Goal: Use online tool/utility: Utilize a website feature to perform a specific function

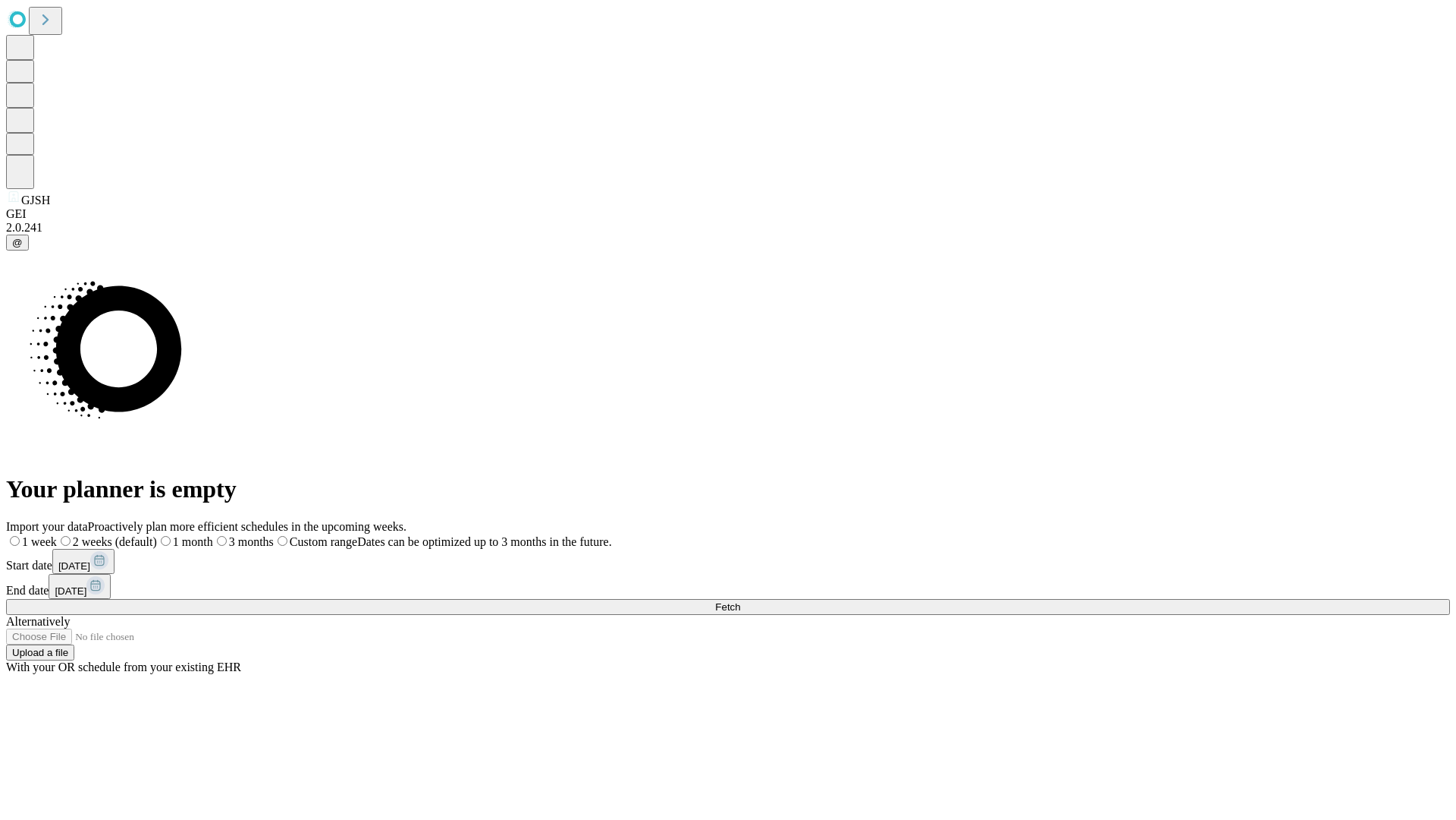
click at [740, 601] on span "Fetch" at bounding box center [728, 606] width 25 height 11
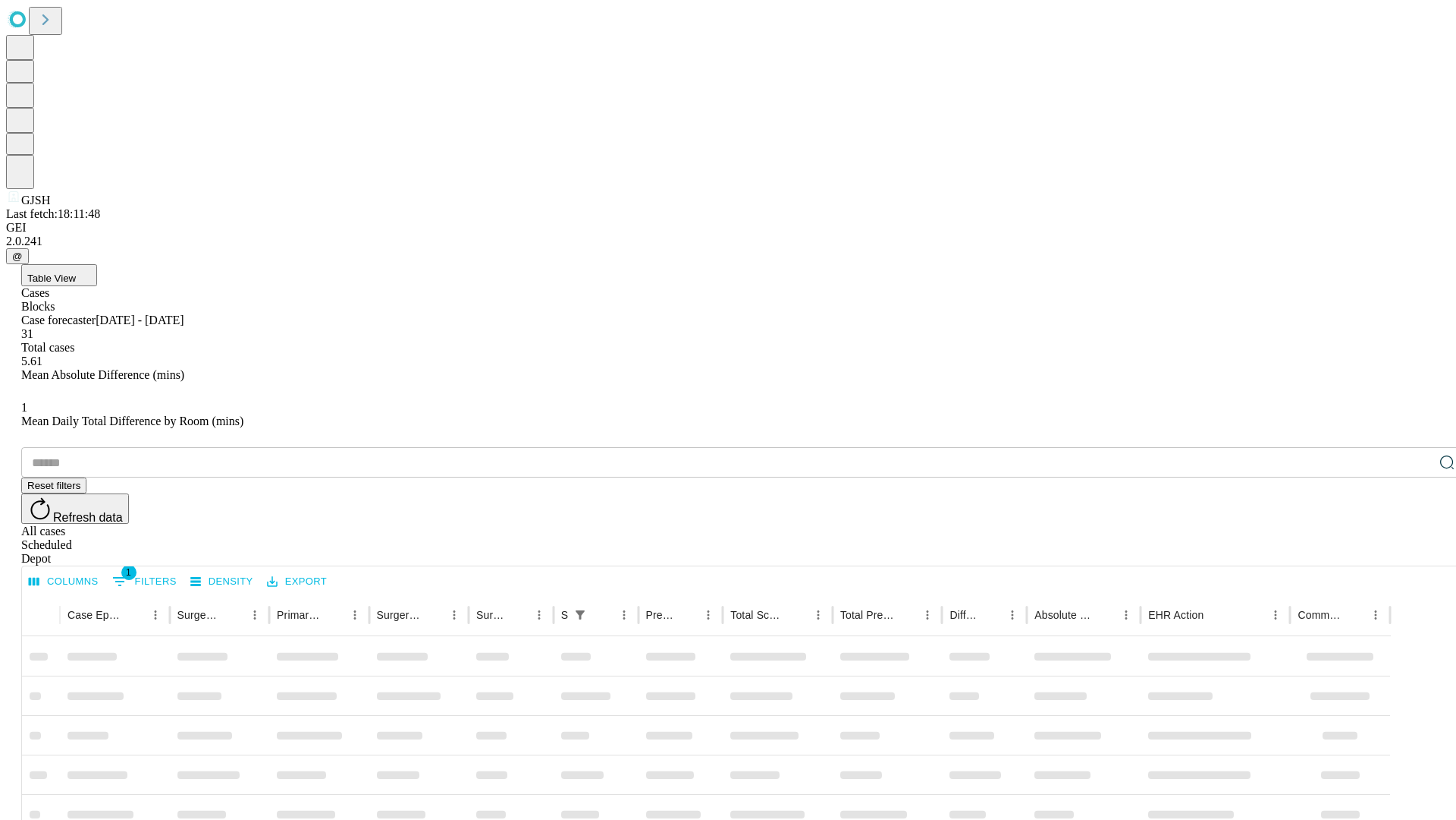
click at [76, 273] on span "Table View" at bounding box center [51, 278] width 49 height 11
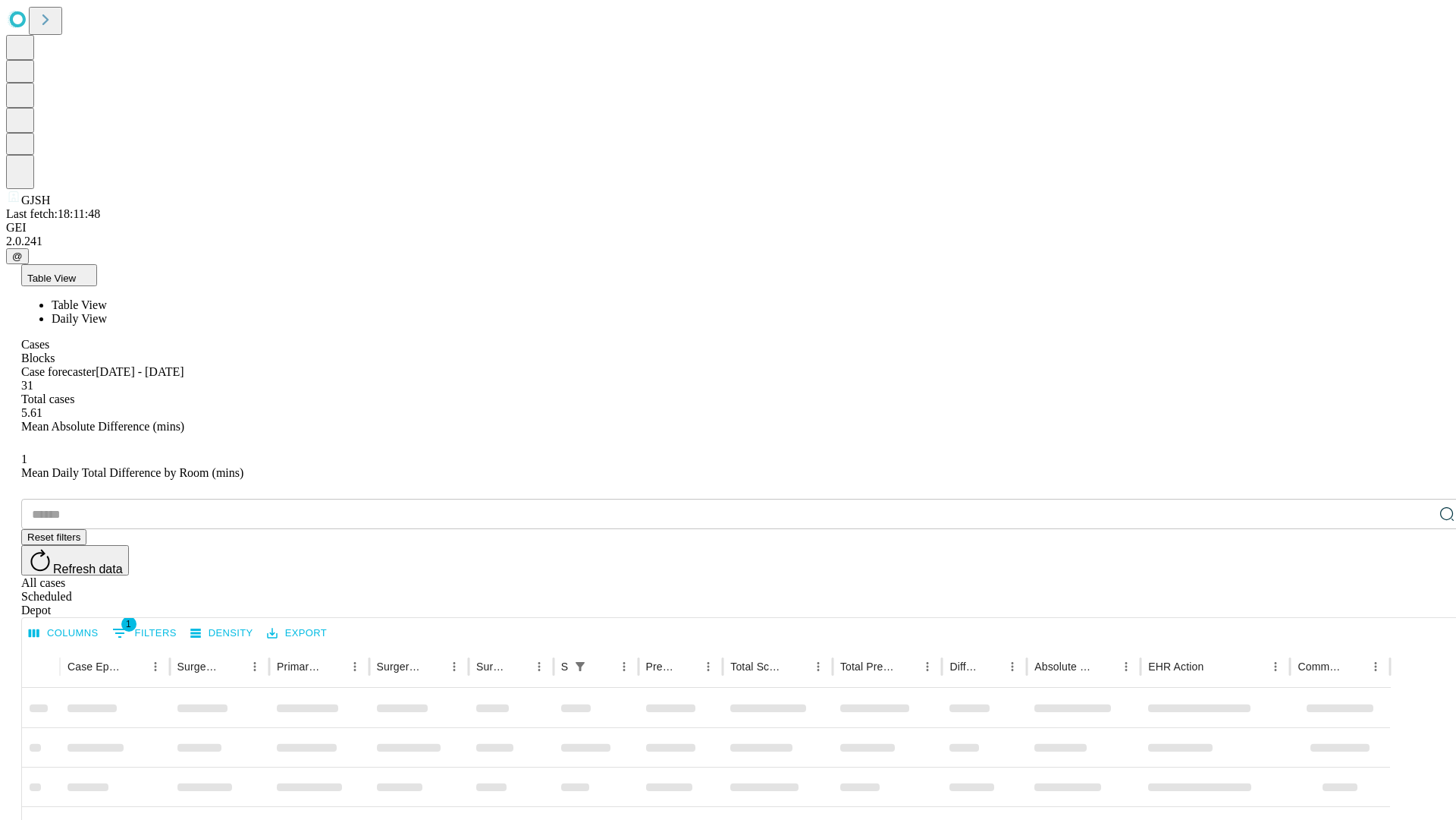
click at [107, 312] on span "Daily View" at bounding box center [79, 318] width 56 height 13
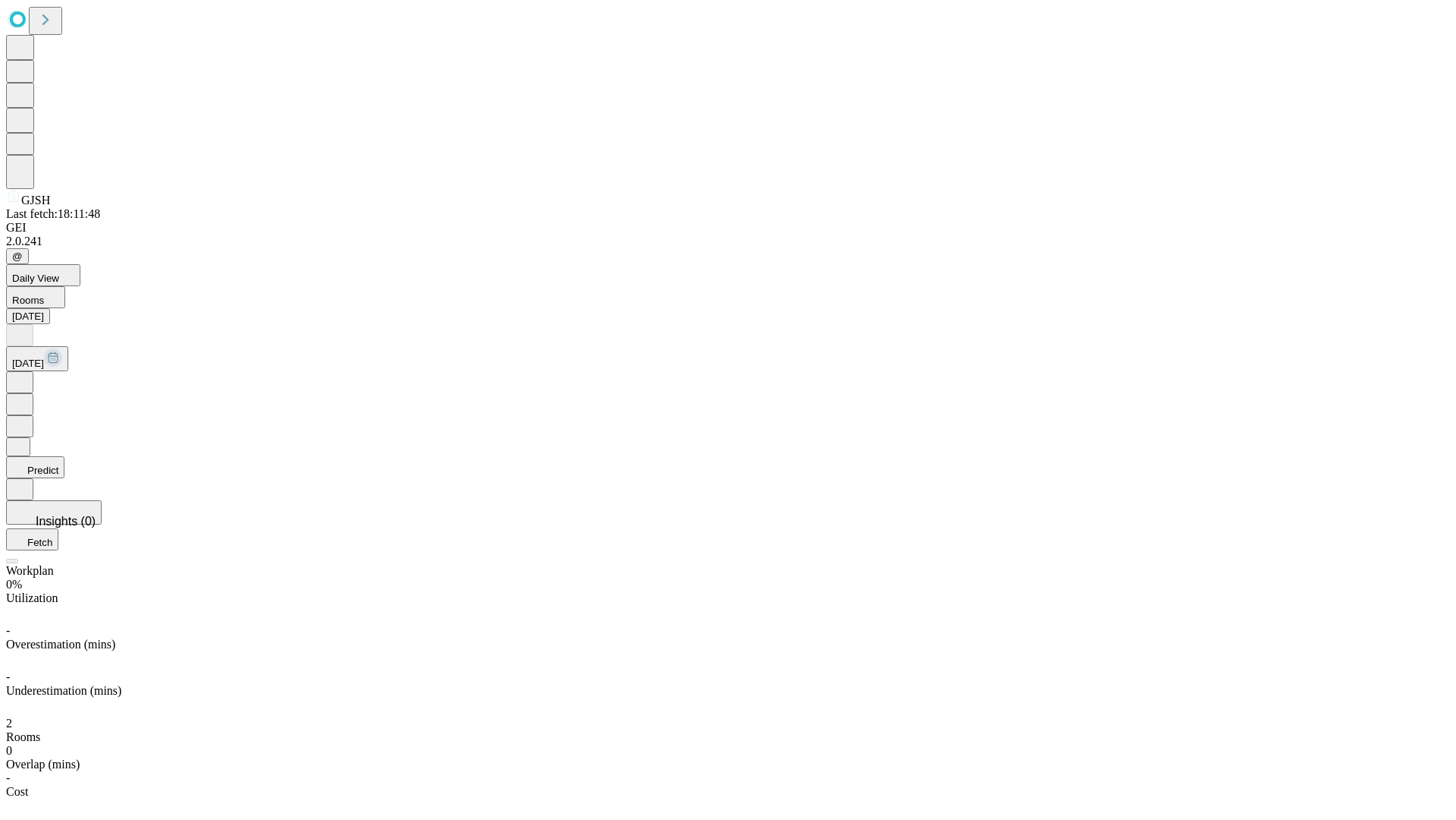
click at [64, 456] on button "Predict" at bounding box center [35, 467] width 58 height 22
